Goal: Task Accomplishment & Management: Use online tool/utility

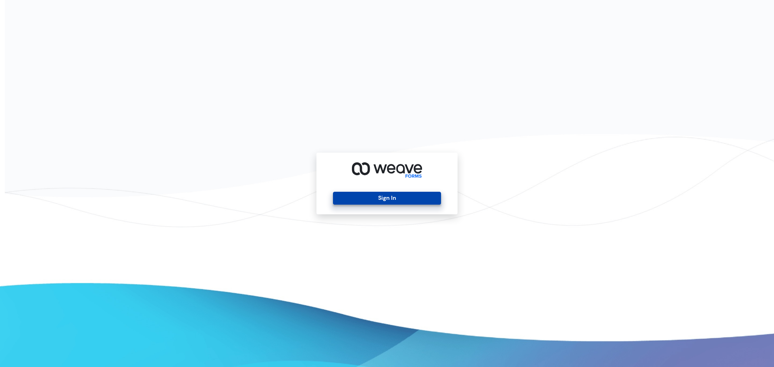
click at [406, 197] on button "Sign In" at bounding box center [387, 198] width 108 height 13
click at [398, 192] on button "Sign In" at bounding box center [387, 198] width 108 height 13
click at [368, 193] on button "Sign In" at bounding box center [387, 198] width 108 height 13
